Goal: Information Seeking & Learning: Learn about a topic

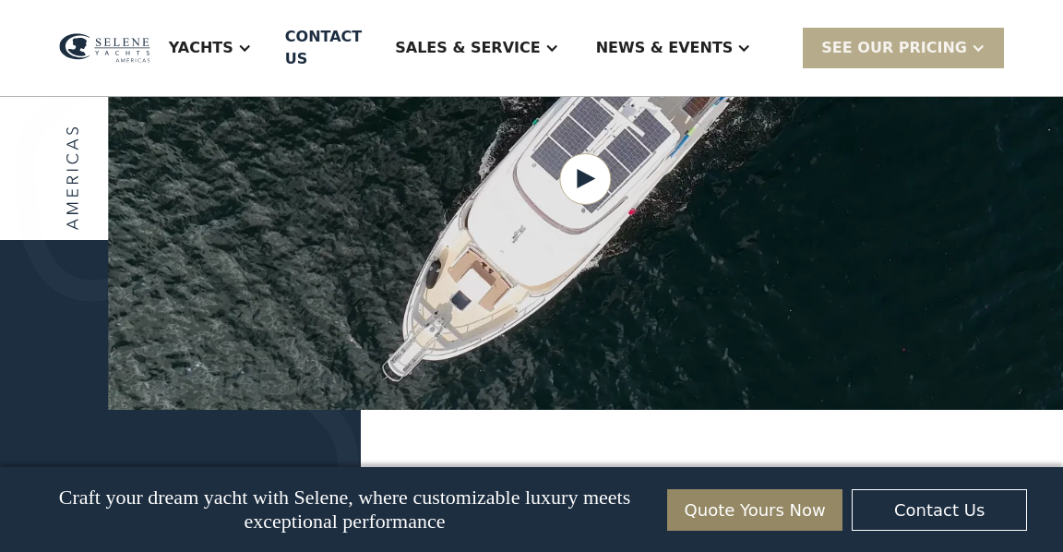
scroll to position [2493, 0]
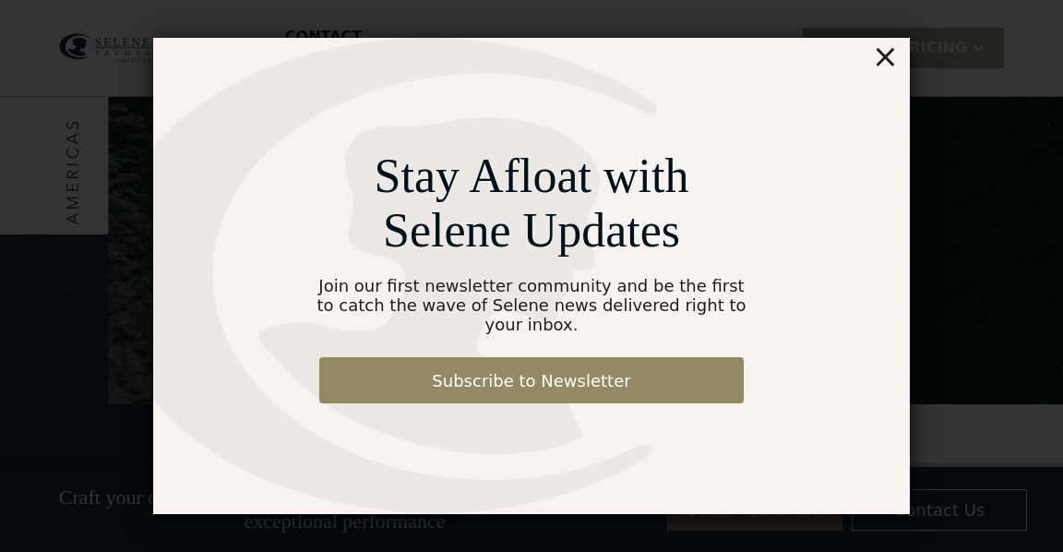
click at [897, 67] on div "×" at bounding box center [885, 56] width 27 height 37
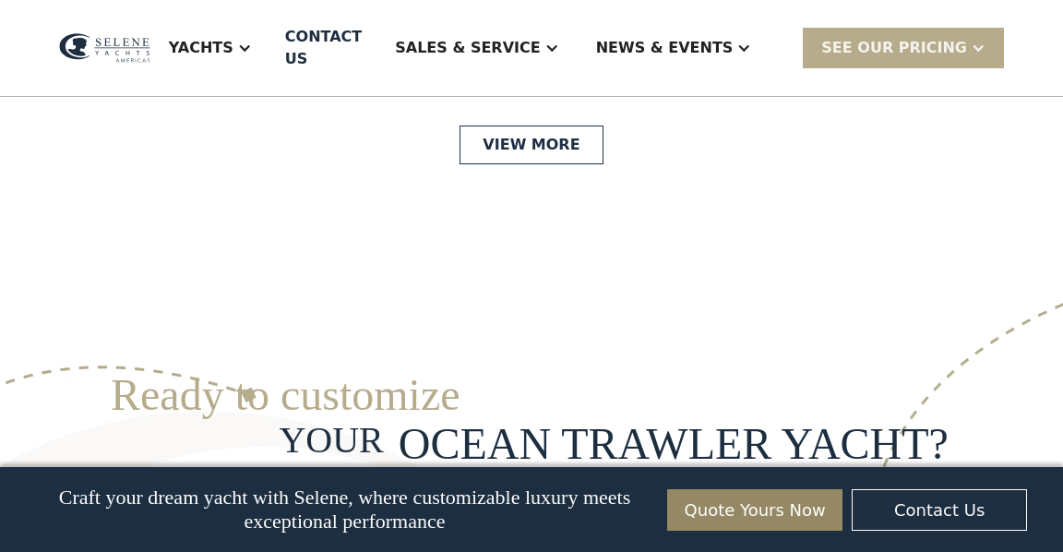
scroll to position [4423, 0]
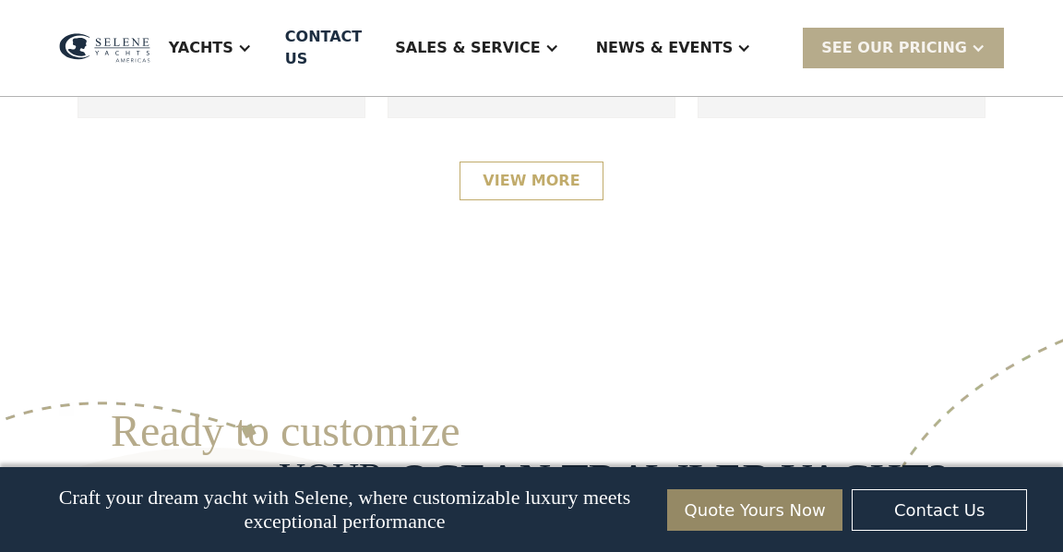
click at [500, 200] on link "View More" at bounding box center [530, 180] width 143 height 39
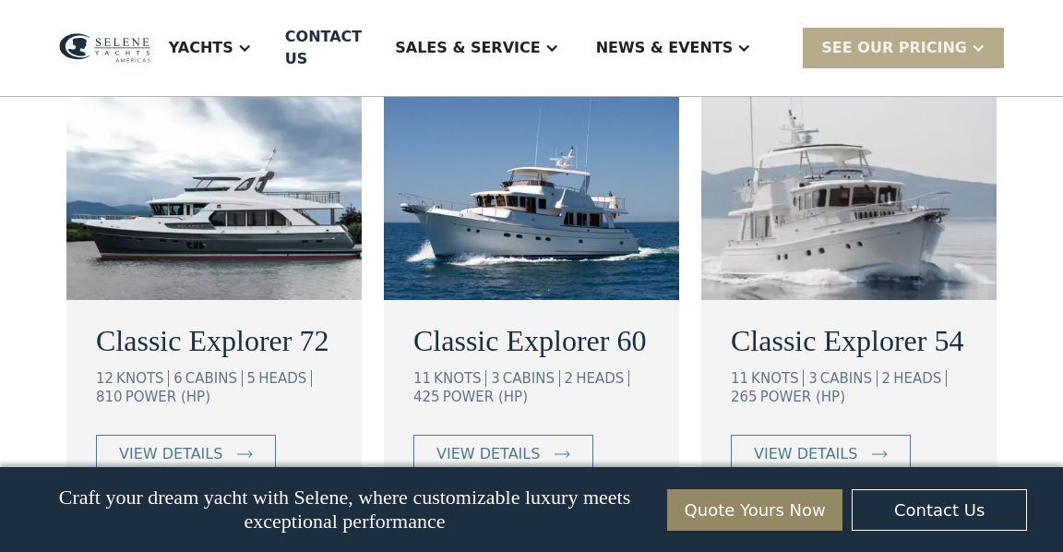
scroll to position [1274, 0]
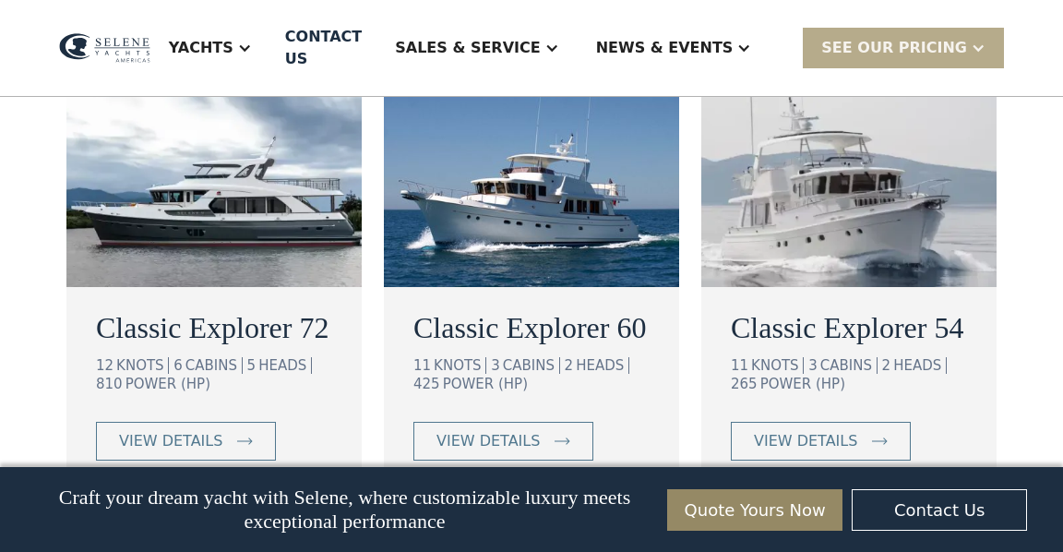
click at [215, 146] on img at bounding box center [213, 175] width 295 height 221
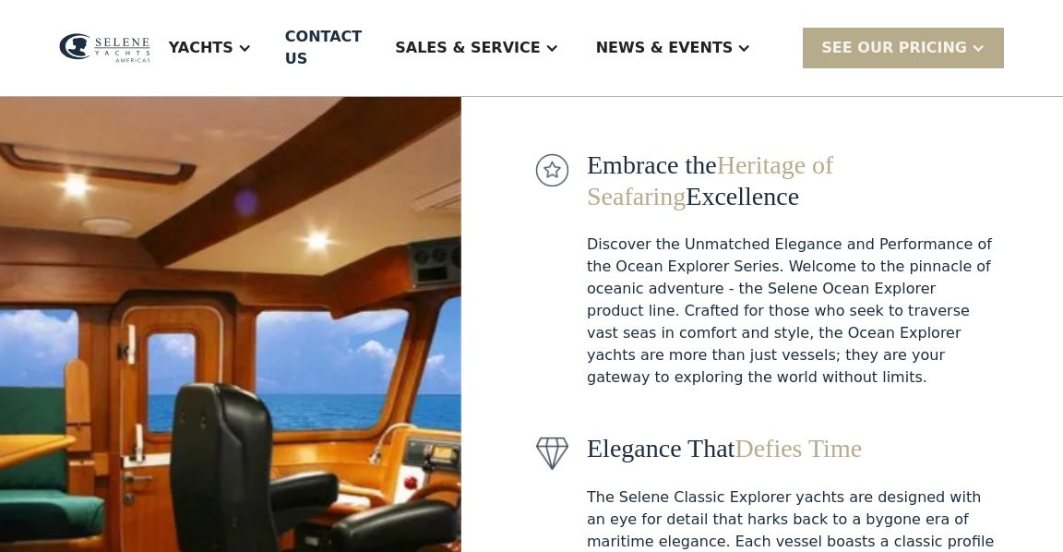
scroll to position [0, 0]
